Goal: Task Accomplishment & Management: Use online tool/utility

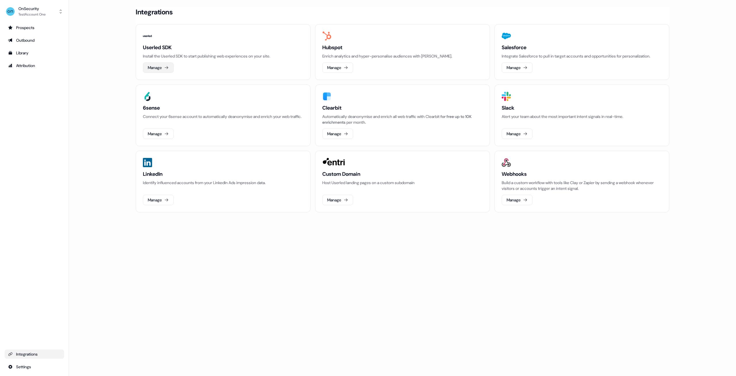
click at [150, 63] on button "Manage" at bounding box center [158, 67] width 31 height 10
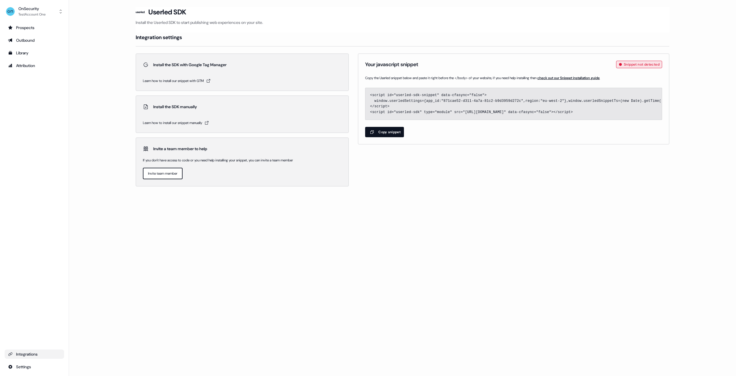
click at [394, 134] on button "Copy snippet" at bounding box center [384, 132] width 39 height 10
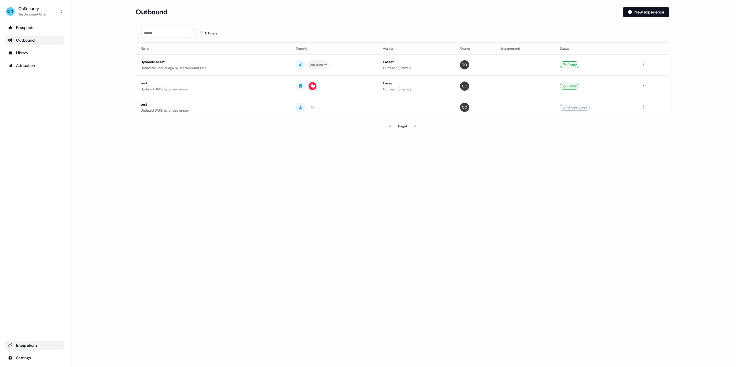
click at [37, 342] on link "Integrations" at bounding box center [34, 345] width 59 height 9
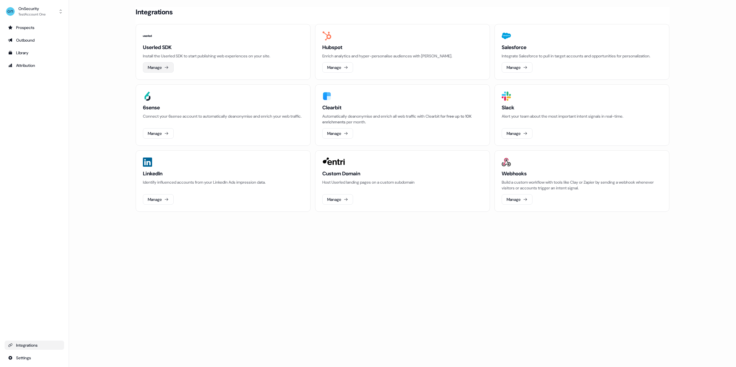
click at [161, 66] on button "Manage" at bounding box center [158, 67] width 31 height 10
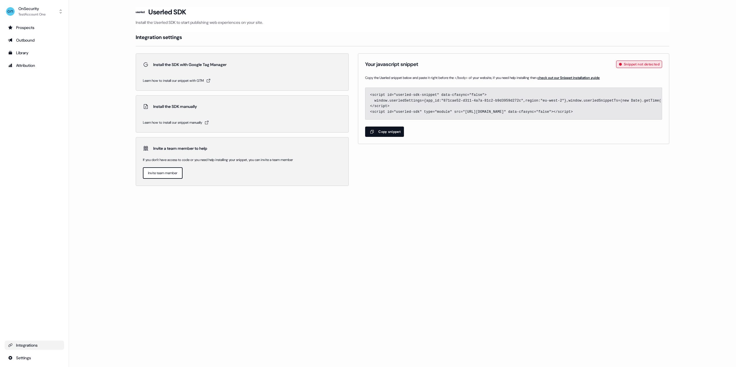
click at [385, 133] on button "Copy snippet" at bounding box center [384, 132] width 39 height 10
click at [391, 133] on button "Copy snippet" at bounding box center [384, 132] width 39 height 10
click at [27, 28] on div "Prospects" at bounding box center [34, 28] width 53 height 6
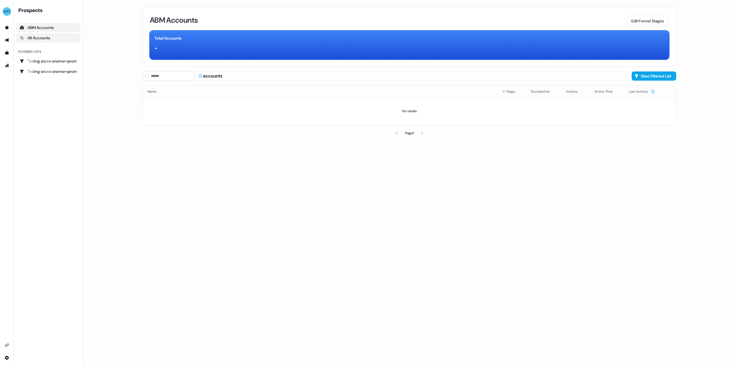
click at [27, 37] on div "All Accounts" at bounding box center [48, 38] width 57 height 6
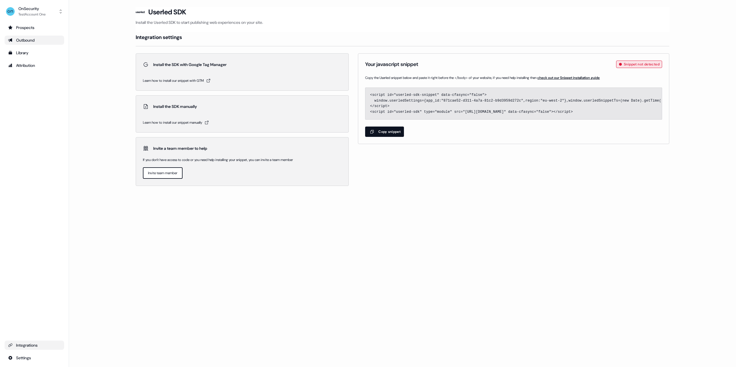
click at [26, 37] on div "Outbound" at bounding box center [34, 40] width 53 height 6
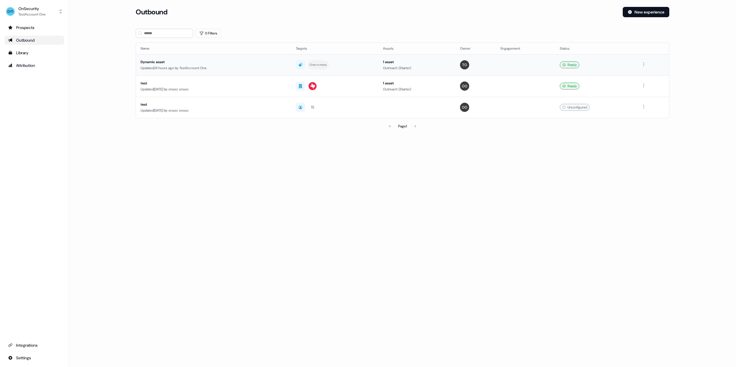
click at [546, 67] on td at bounding box center [525, 64] width 59 height 21
click at [215, 88] on div "Updated [DATE] by onsec onsec" at bounding box center [214, 89] width 146 height 6
click at [533, 112] on td at bounding box center [525, 107] width 59 height 21
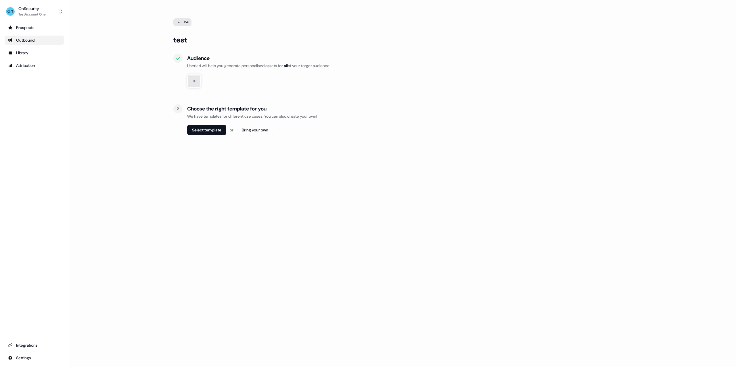
click at [33, 43] on div "Outbound" at bounding box center [34, 40] width 53 height 6
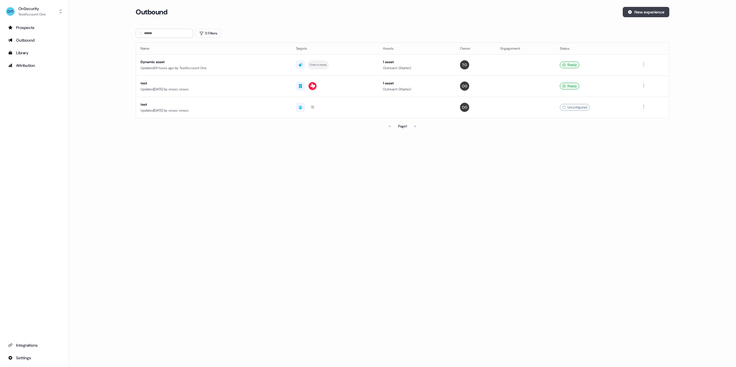
click at [639, 10] on button "New experience" at bounding box center [645, 12] width 47 height 10
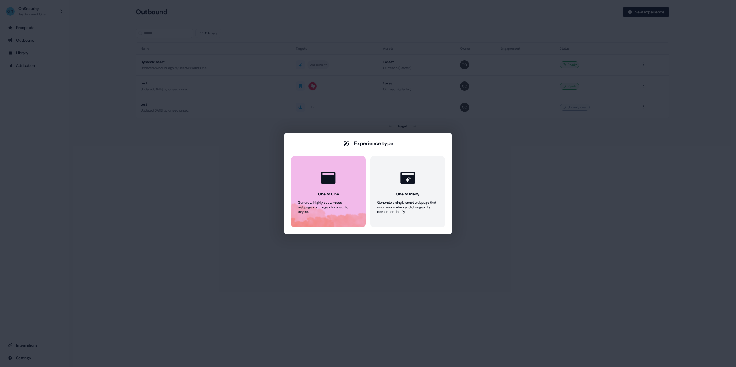
click at [329, 204] on div "Generate highly customised webpages or images for specific targets." at bounding box center [328, 208] width 61 height 14
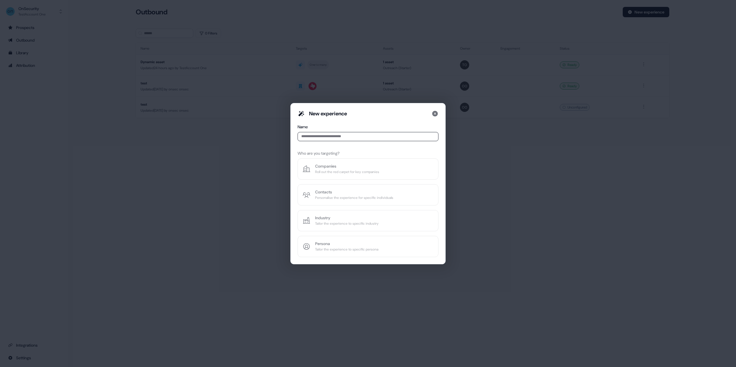
click at [487, 182] on div "New experience Name Who are you targeting? Companies Roll out the red carpet fo…" at bounding box center [368, 183] width 736 height 367
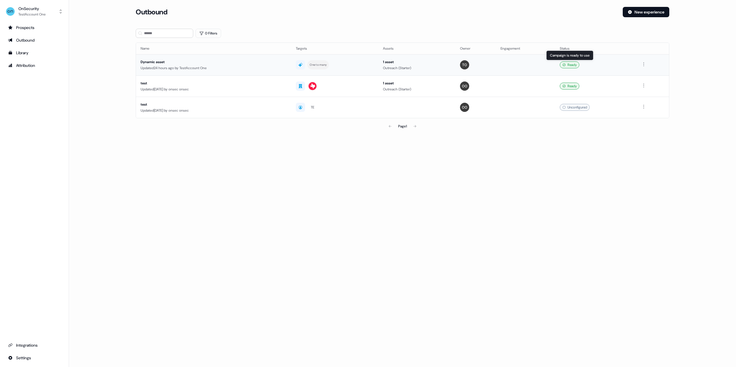
click at [620, 67] on div "Ready Campaign is ready to use Campaign is ready to use" at bounding box center [595, 64] width 72 height 7
click at [30, 54] on div "Library" at bounding box center [34, 53] width 53 height 6
click at [644, 11] on button "New experience" at bounding box center [645, 12] width 47 height 10
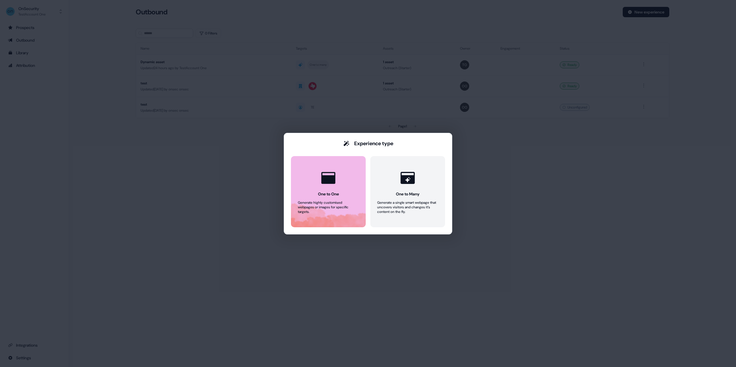
click at [338, 182] on div at bounding box center [328, 178] width 22 height 22
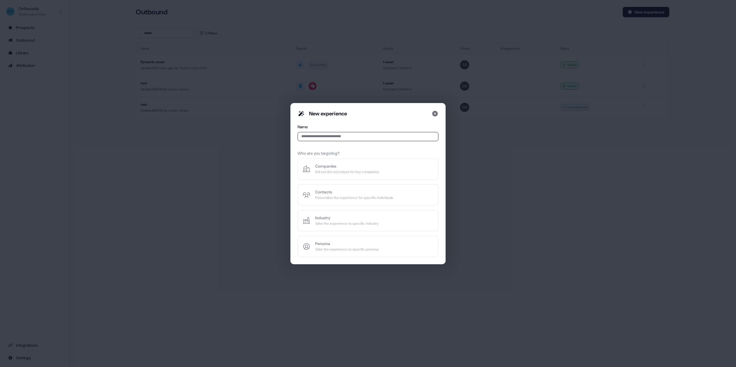
click at [339, 138] on input at bounding box center [367, 136] width 141 height 9
type input "**********"
drag, startPoint x: 348, startPoint y: 247, endPoint x: 292, endPoint y: 178, distance: 89.3
click at [292, 178] on div "**********" at bounding box center [367, 183] width 155 height 161
click at [438, 112] on icon at bounding box center [434, 113] width 7 height 7
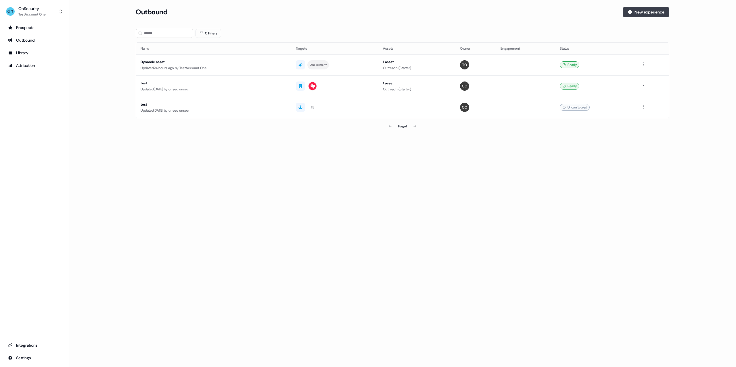
click at [659, 12] on button "New experience" at bounding box center [645, 12] width 47 height 10
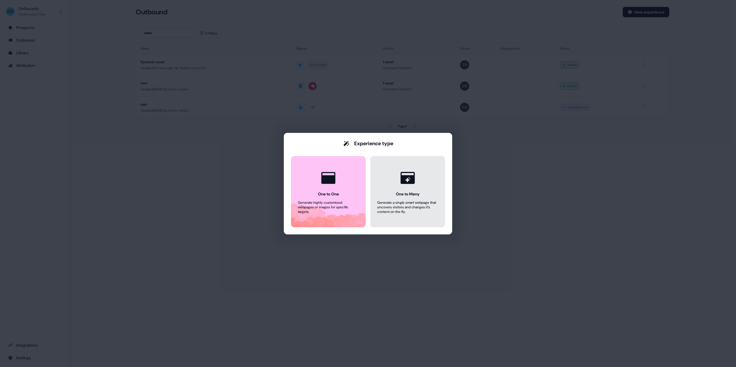
click at [431, 189] on button "One to Many Generate a single smart webpage that uncovers visitors and changes …" at bounding box center [407, 191] width 75 height 71
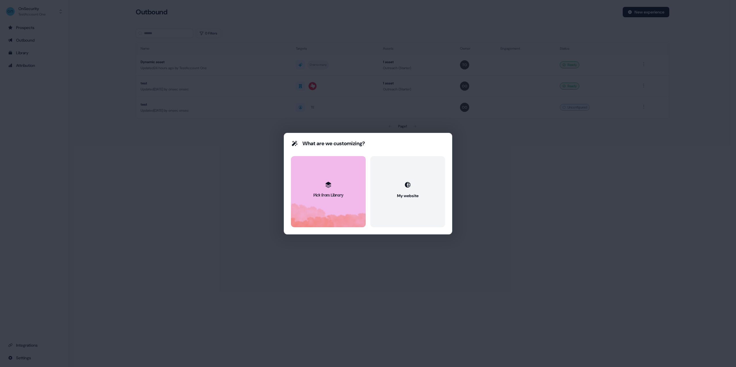
click at [333, 188] on div at bounding box center [327, 184] width 11 height 11
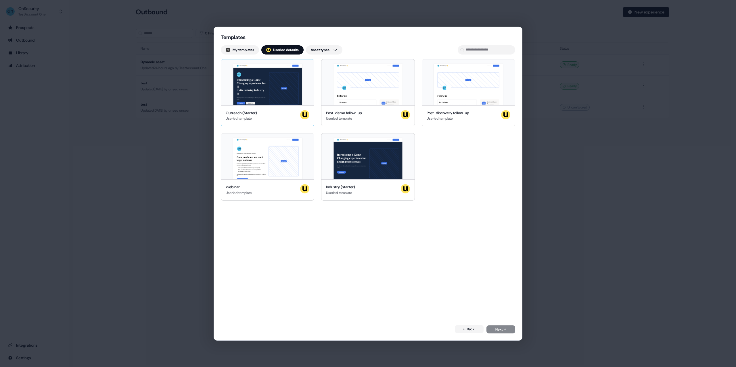
click at [276, 97] on div "Nice to meet you 👋 Learn more Book a demo Introducing a Game-Changing experienc…" at bounding box center [267, 82] width 93 height 46
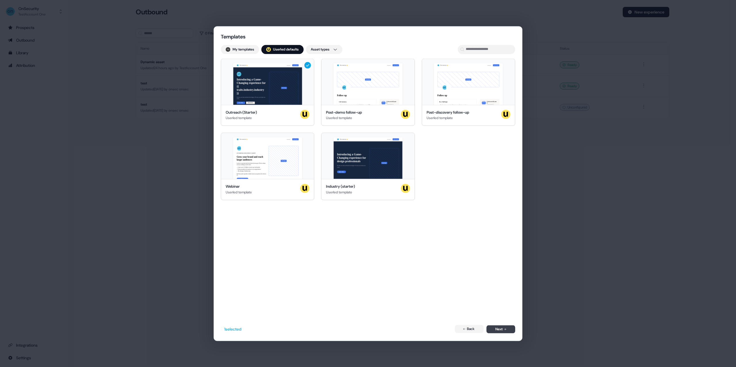
click at [501, 330] on button "Next" at bounding box center [500, 330] width 29 height 8
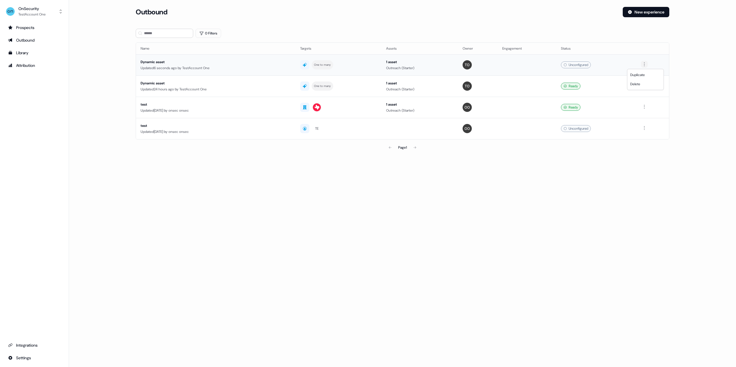
click at [644, 65] on html "For the best experience switch devices to a bigger screen. Go to [DOMAIN_NAME] …" at bounding box center [368, 183] width 736 height 367
click at [618, 68] on html "For the best experience switch devices to a bigger screen. Go to [DOMAIN_NAME] …" at bounding box center [368, 183] width 736 height 367
click at [186, 63] on div "Dynamic asset" at bounding box center [215, 62] width 148 height 6
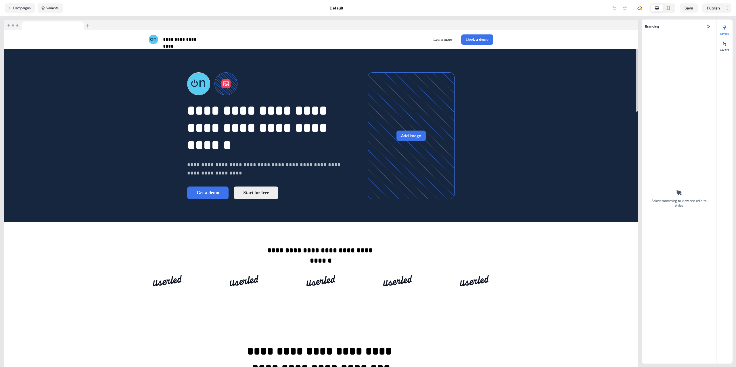
click at [221, 88] on button at bounding box center [225, 83] width 9 height 9
click at [187, 95] on div "To pick up a draggable item, press the space bar. While dragging, use the arrow…" at bounding box center [269, 83] width 164 height 23
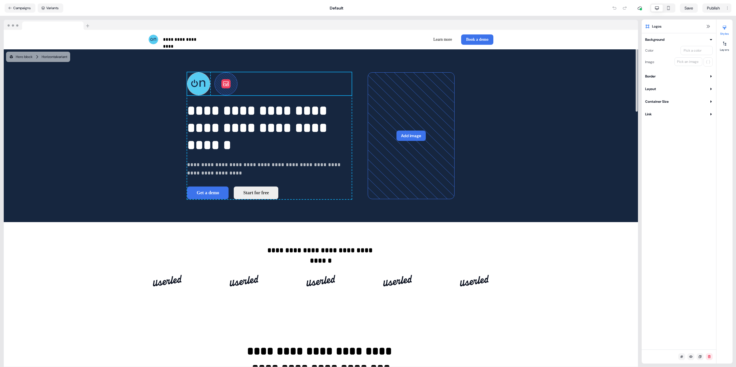
click at [666, 113] on button "Link" at bounding box center [679, 114] width 68 height 6
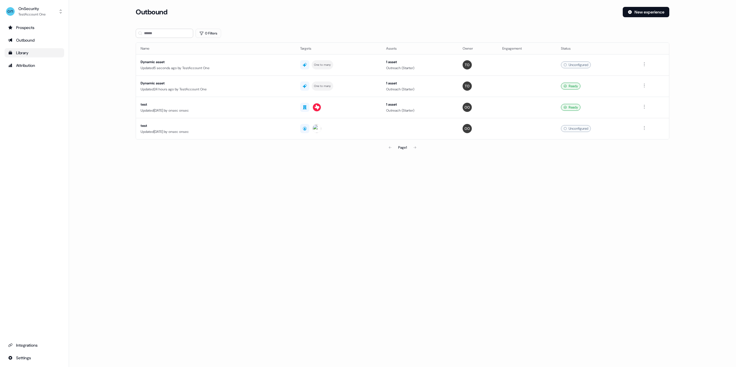
click at [28, 53] on div "Library" at bounding box center [34, 53] width 53 height 6
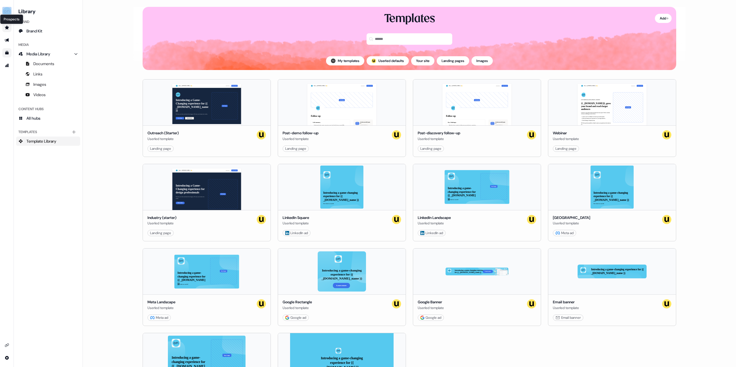
click at [6, 16] on div "Prospects Prospects" at bounding box center [11, 19] width 23 height 10
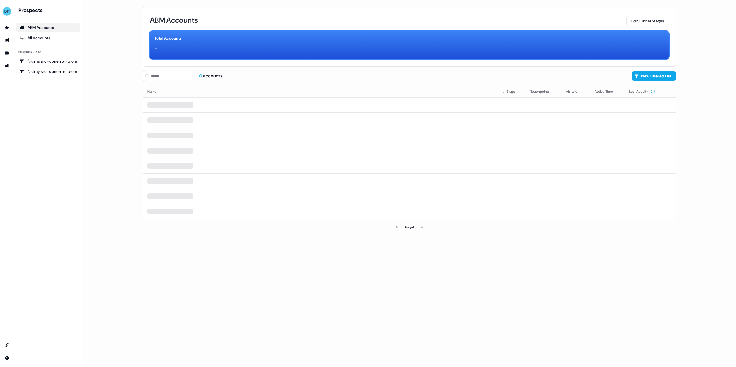
click at [9, 33] on ul "side nav menu" at bounding box center [7, 46] width 14 height 47
click at [6, 40] on icon "Go to outbound experience" at bounding box center [7, 40] width 5 height 5
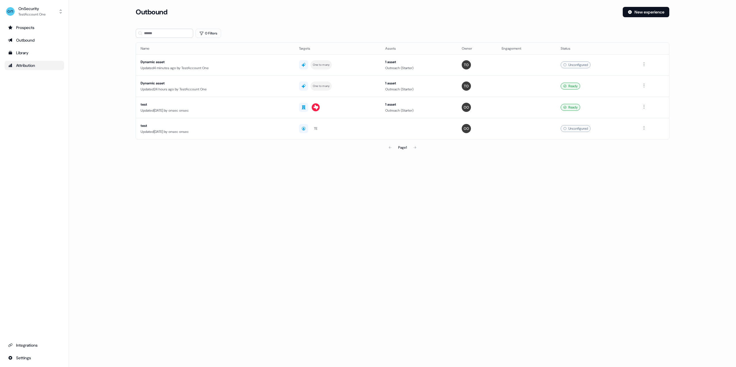
click at [33, 67] on div "Attribution" at bounding box center [34, 66] width 53 height 6
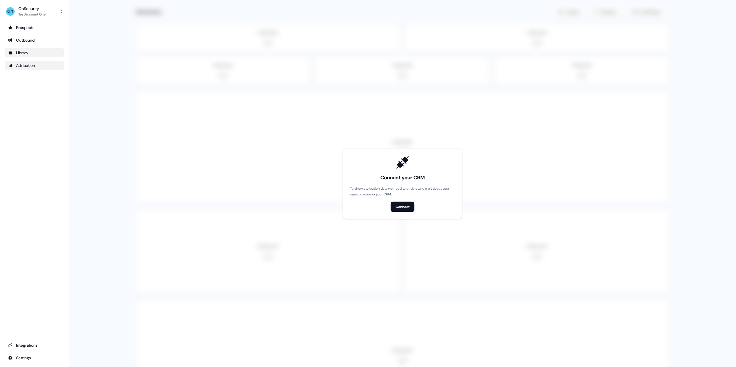
click at [35, 51] on div "Library" at bounding box center [34, 53] width 53 height 6
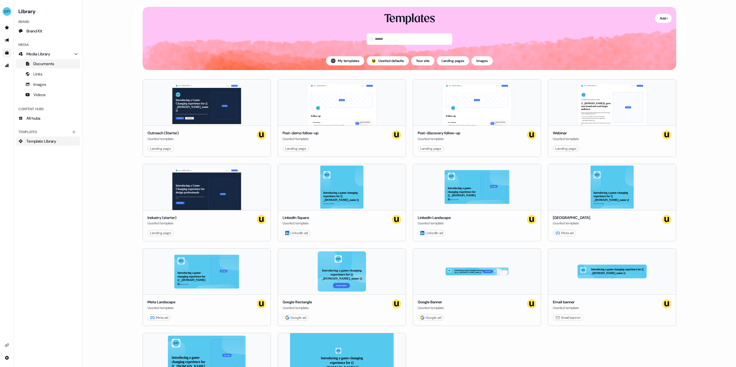
click at [41, 61] on link "Documents" at bounding box center [48, 63] width 64 height 9
